Goal: Task Accomplishment & Management: Use online tool/utility

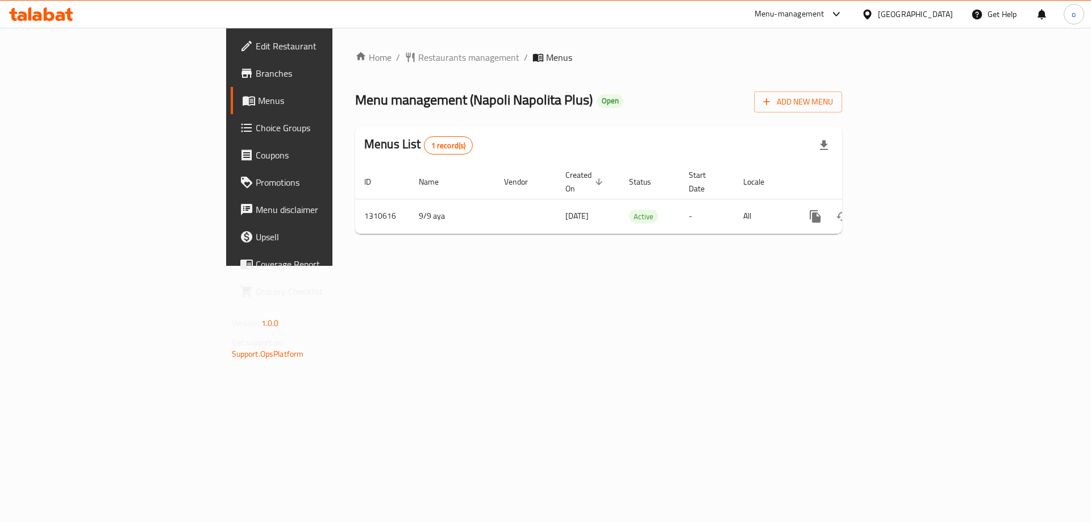
click at [256, 71] on span "Branches" at bounding box center [328, 73] width 144 height 14
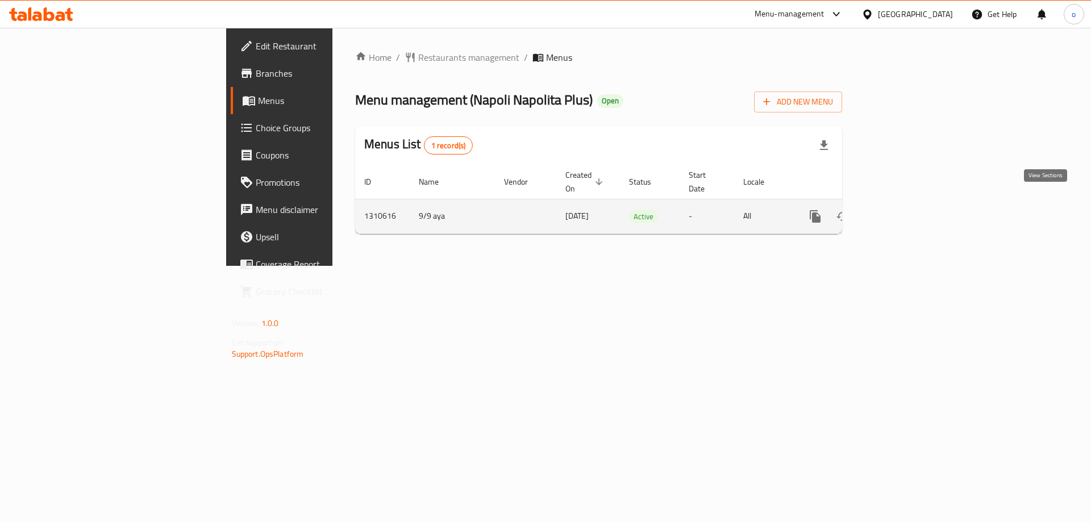
click at [911, 203] on link "enhanced table" at bounding box center [897, 216] width 27 height 27
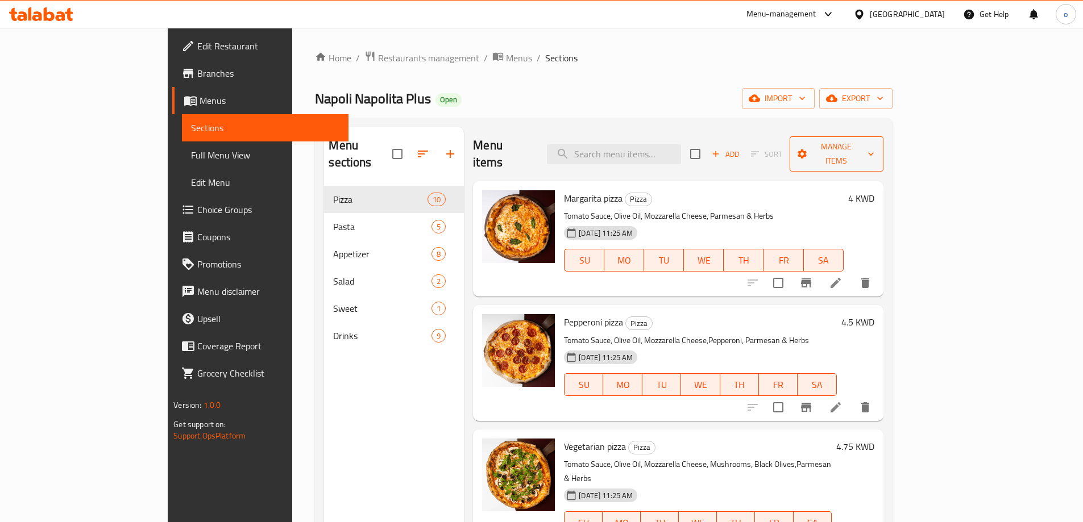
click at [874, 143] on span "Manage items" at bounding box center [836, 154] width 76 height 28
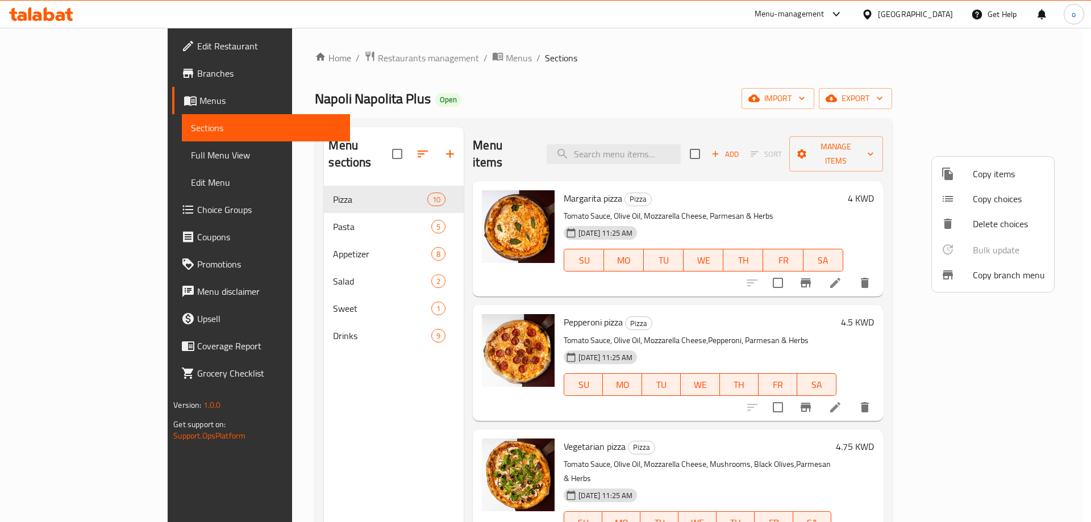
click at [996, 274] on span "Copy branch menu" at bounding box center [1009, 275] width 72 height 14
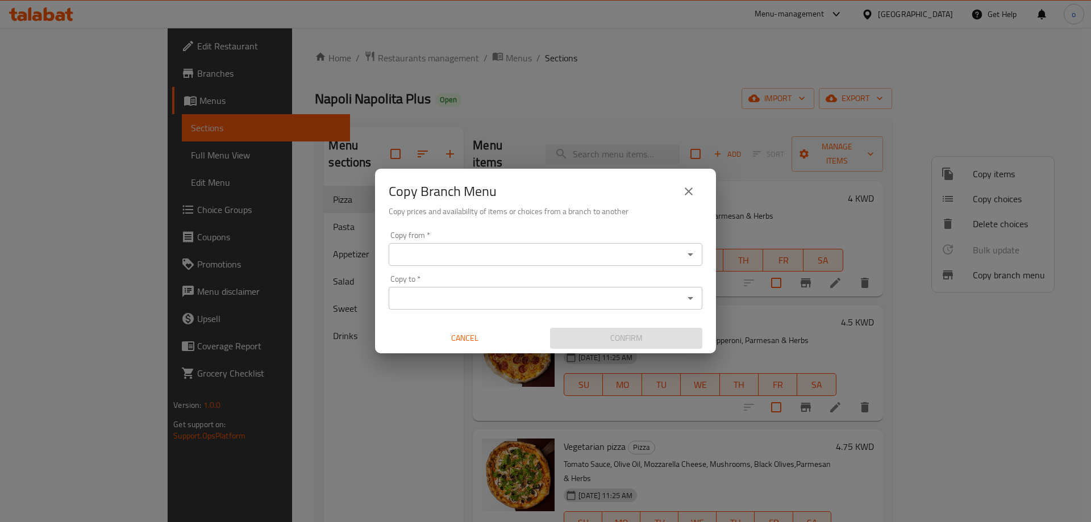
click at [534, 246] on div "Copy from *" at bounding box center [546, 254] width 314 height 23
click at [692, 254] on icon "Open" at bounding box center [691, 254] width 6 height 3
click at [692, 256] on icon "Open" at bounding box center [691, 255] width 14 height 14
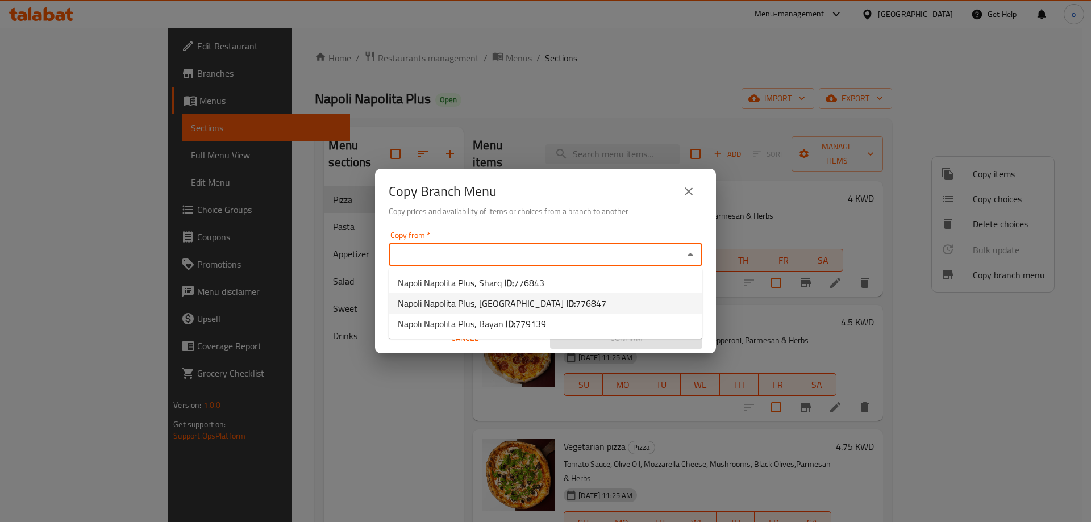
click at [566, 302] on b "ID:" at bounding box center [571, 303] width 10 height 17
type input "Napoli Napolita Plus, Salmiya"
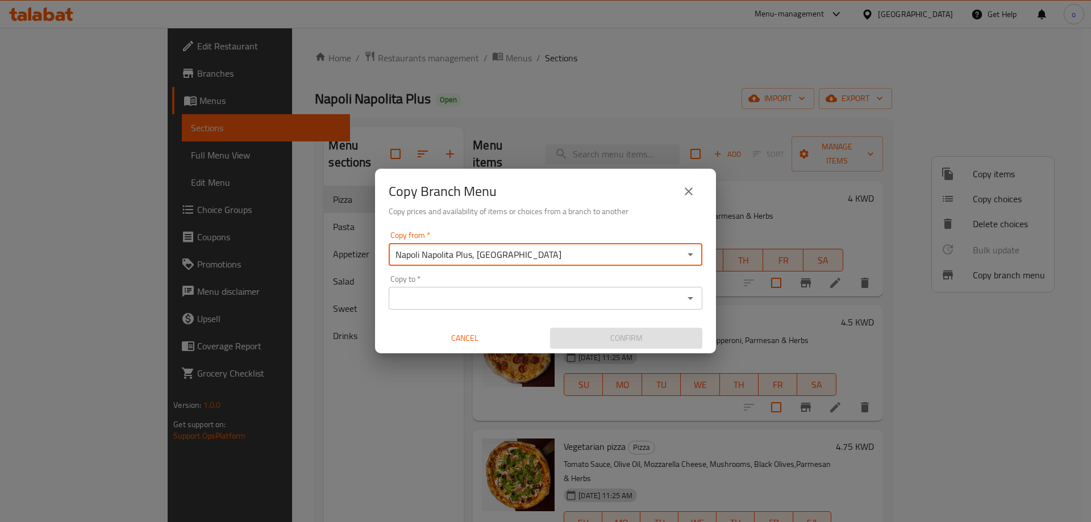
click at [505, 305] on input "Copy to   *" at bounding box center [536, 298] width 288 height 16
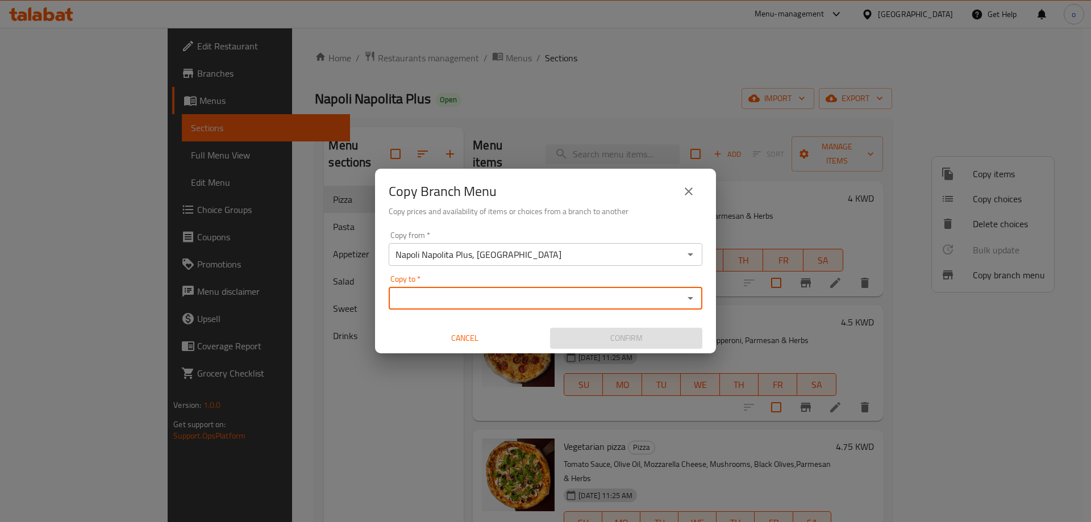
click at [673, 299] on input "Copy to   *" at bounding box center [536, 298] width 288 height 16
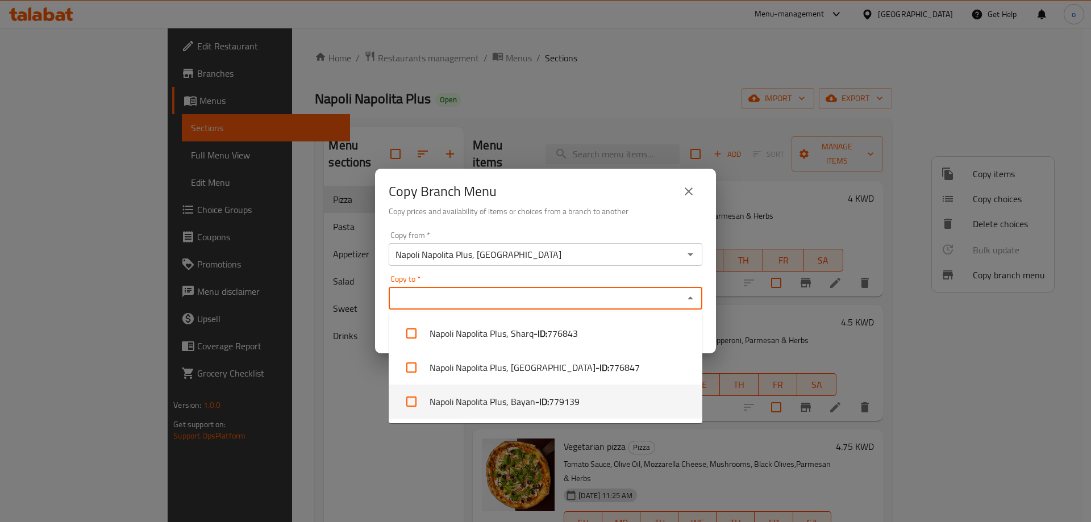
click at [523, 399] on li "Napoli Napolita Plus, Bayan - ID: 779139" at bounding box center [546, 402] width 314 height 34
checkbox input "true"
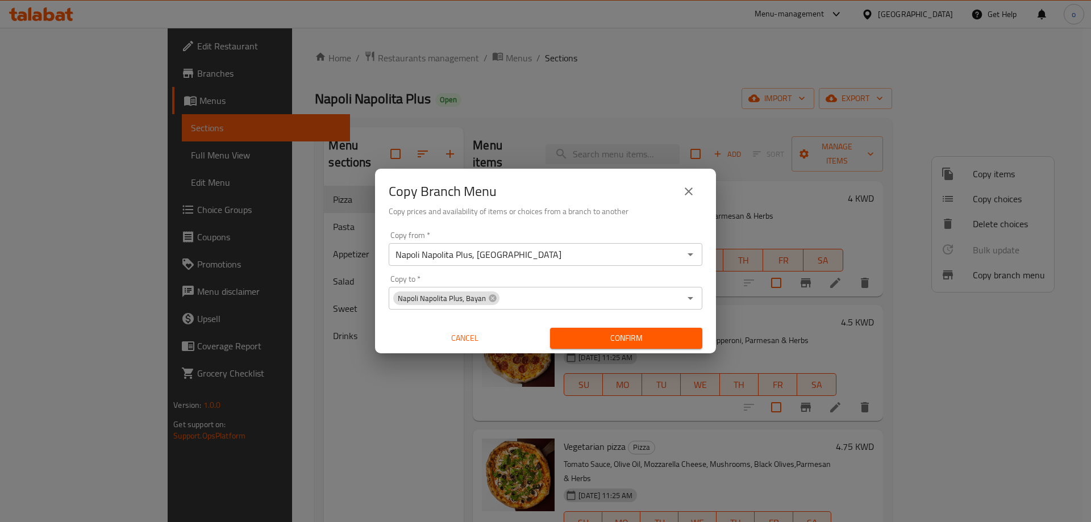
click at [635, 225] on div "Copy Branch Menu Copy prices and availability of items or choices from a branch…" at bounding box center [545, 198] width 341 height 58
click at [651, 335] on span "Confirm" at bounding box center [626, 338] width 134 height 14
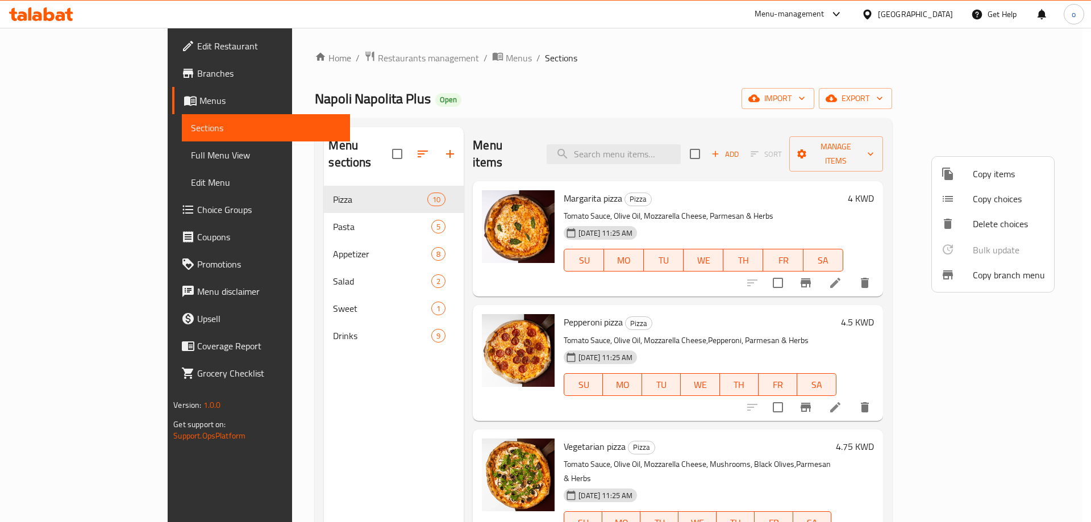
click at [53, 73] on div at bounding box center [545, 261] width 1091 height 522
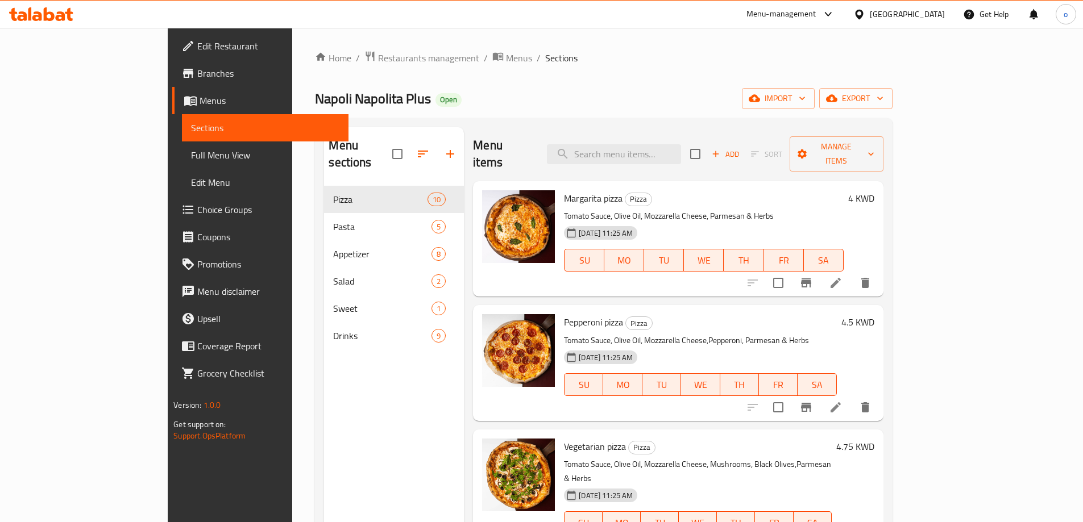
click at [197, 73] on span "Branches" at bounding box center [268, 73] width 142 height 14
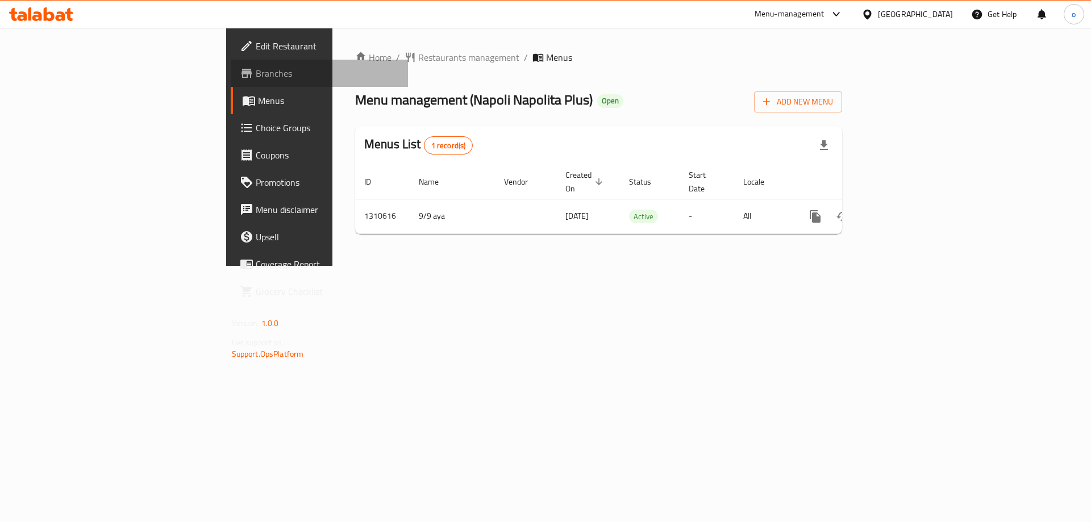
click at [256, 68] on span "Branches" at bounding box center [328, 73] width 144 height 14
